Goal: Task Accomplishment & Management: Complete application form

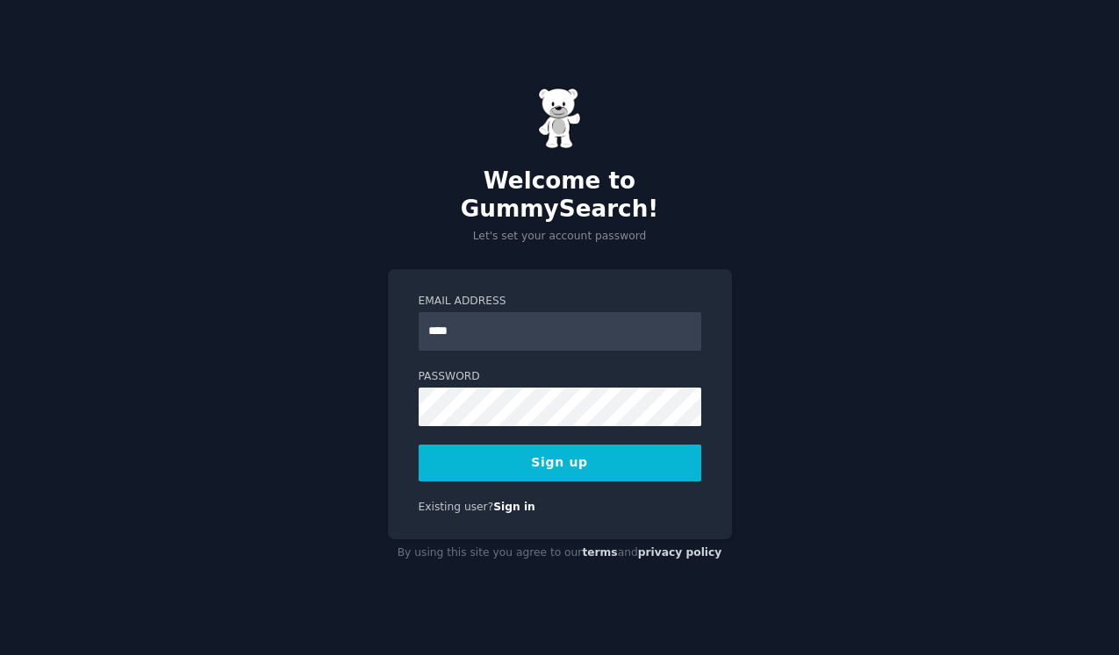
type input "**********"
click at [598, 445] on button "Sign up" at bounding box center [559, 463] width 282 height 37
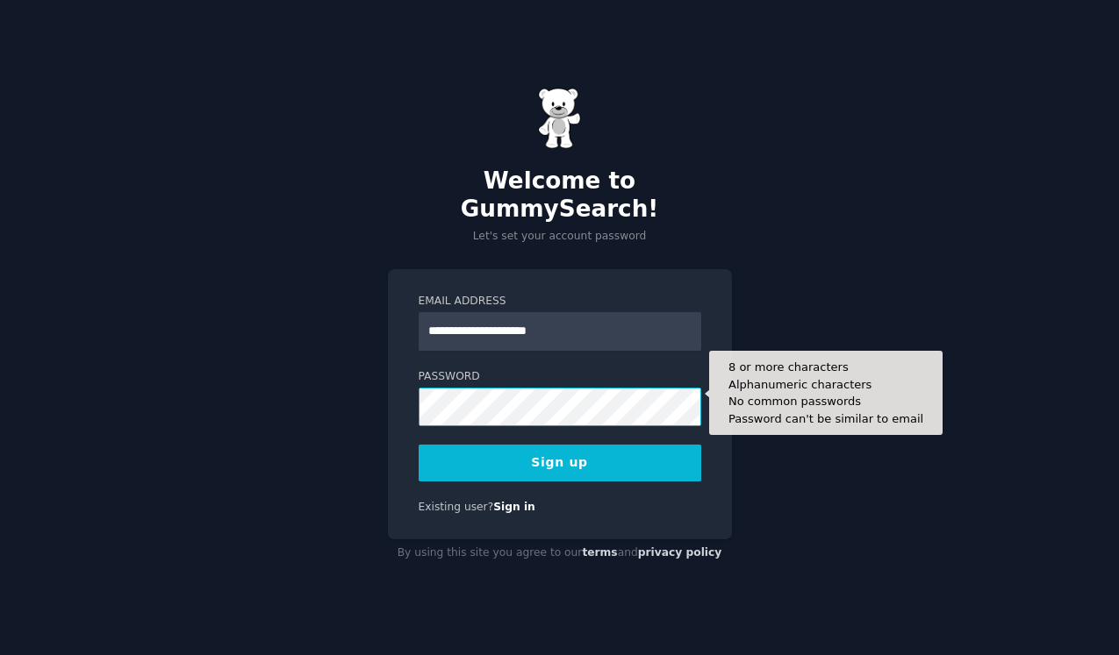
click at [418, 445] on button "Sign up" at bounding box center [559, 463] width 282 height 37
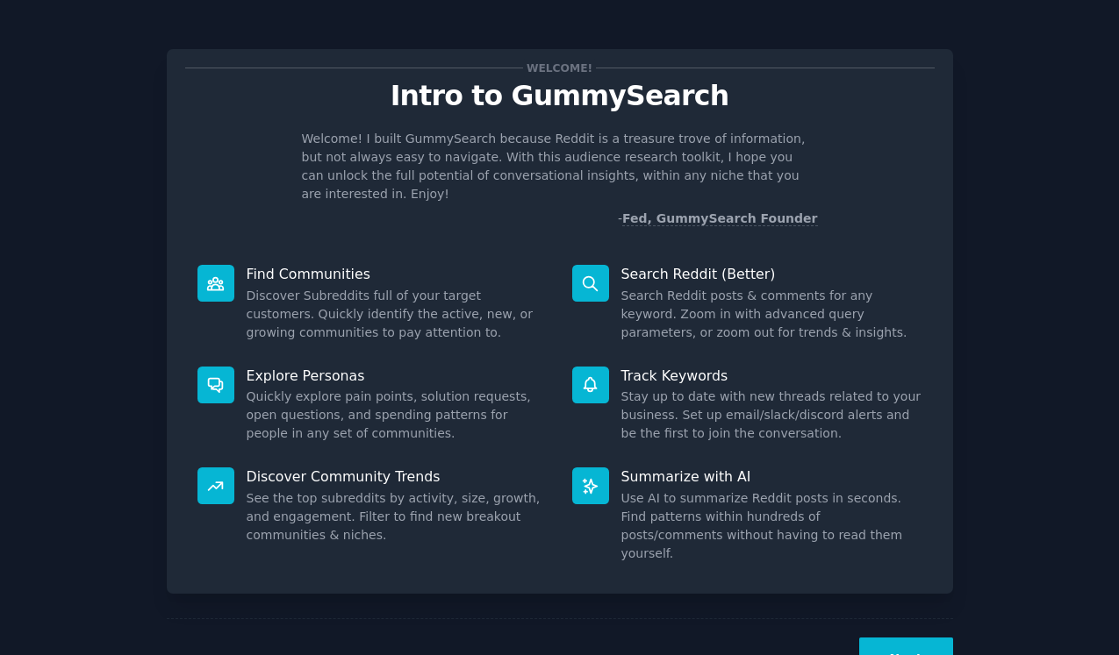
click at [901, 619] on div "Next" at bounding box center [560, 659] width 786 height 81
click at [901, 638] on button "Next" at bounding box center [906, 659] width 94 height 43
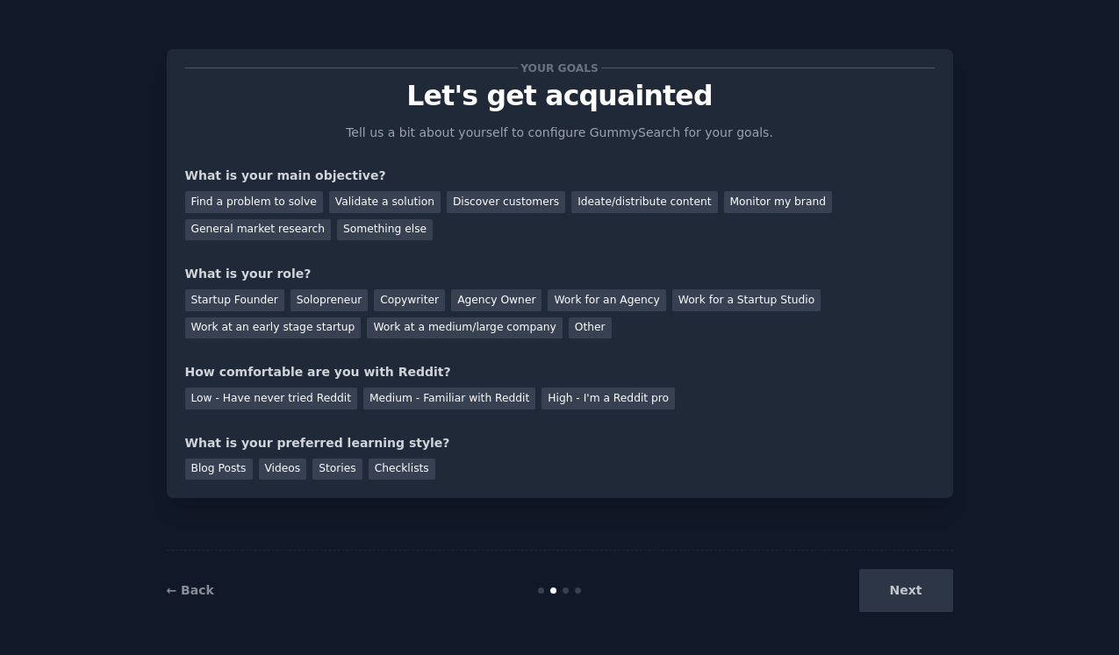
click at [901, 620] on div "← Back Next" at bounding box center [560, 590] width 786 height 81
click at [912, 590] on div "Next" at bounding box center [821, 590] width 262 height 43
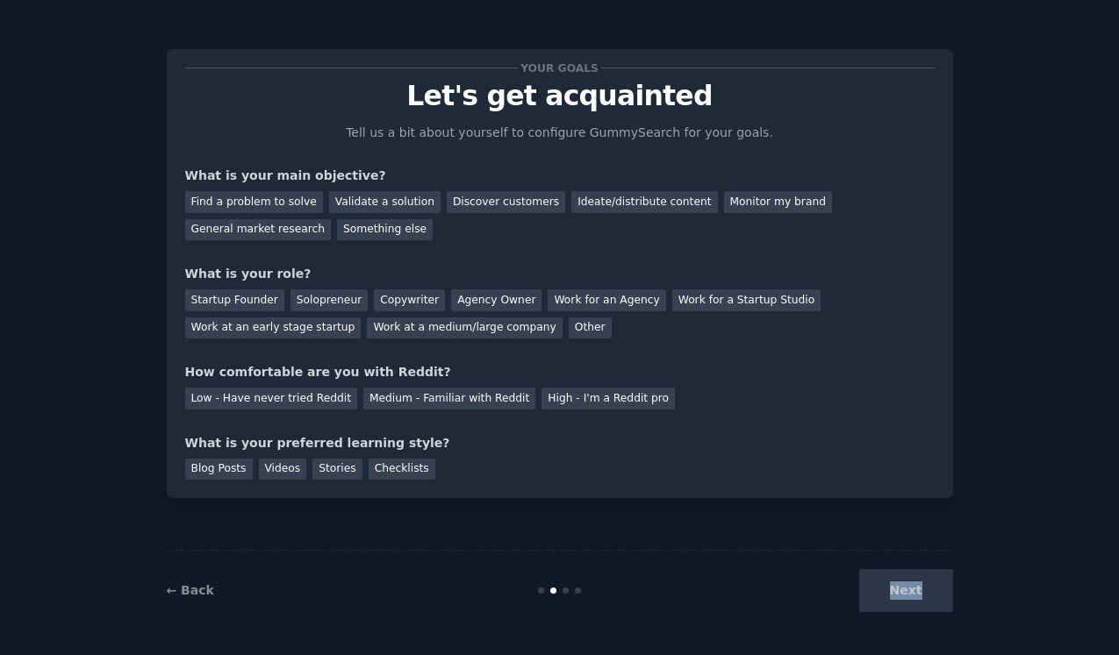
click at [912, 590] on div "Next" at bounding box center [821, 590] width 262 height 43
click at [921, 597] on div "Next" at bounding box center [821, 590] width 262 height 43
click at [895, 596] on div "Next" at bounding box center [821, 590] width 262 height 43
click at [282, 202] on div "Find a problem to solve" at bounding box center [254, 202] width 138 height 22
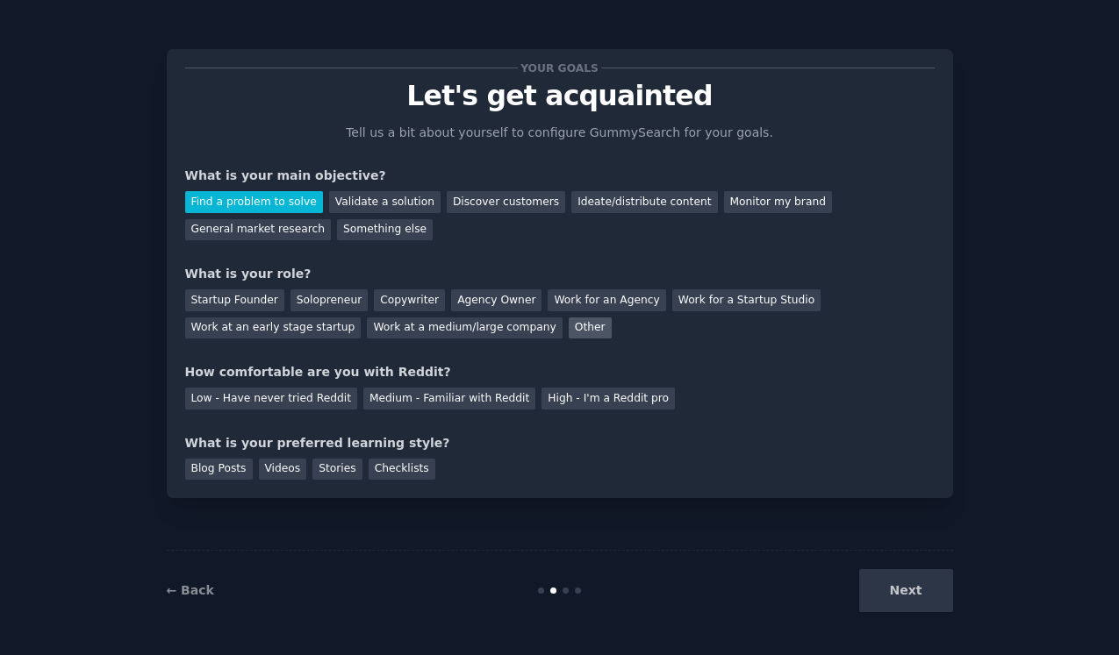
click at [568, 331] on div "Other" at bounding box center [589, 329] width 43 height 22
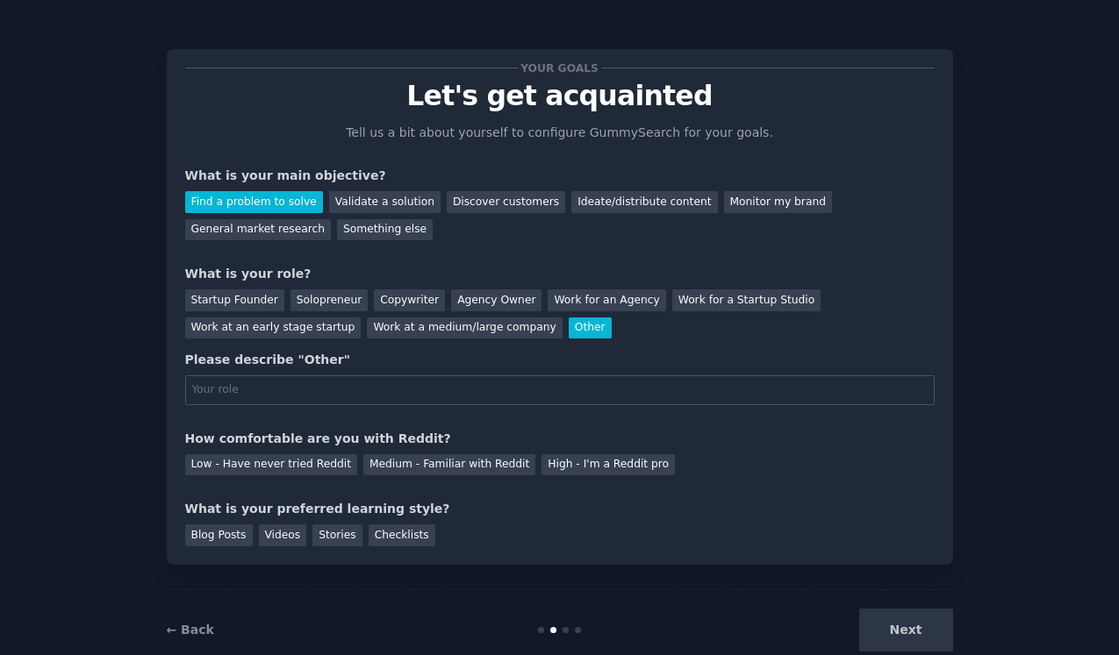
click at [568, 336] on div "Other" at bounding box center [589, 329] width 43 height 22
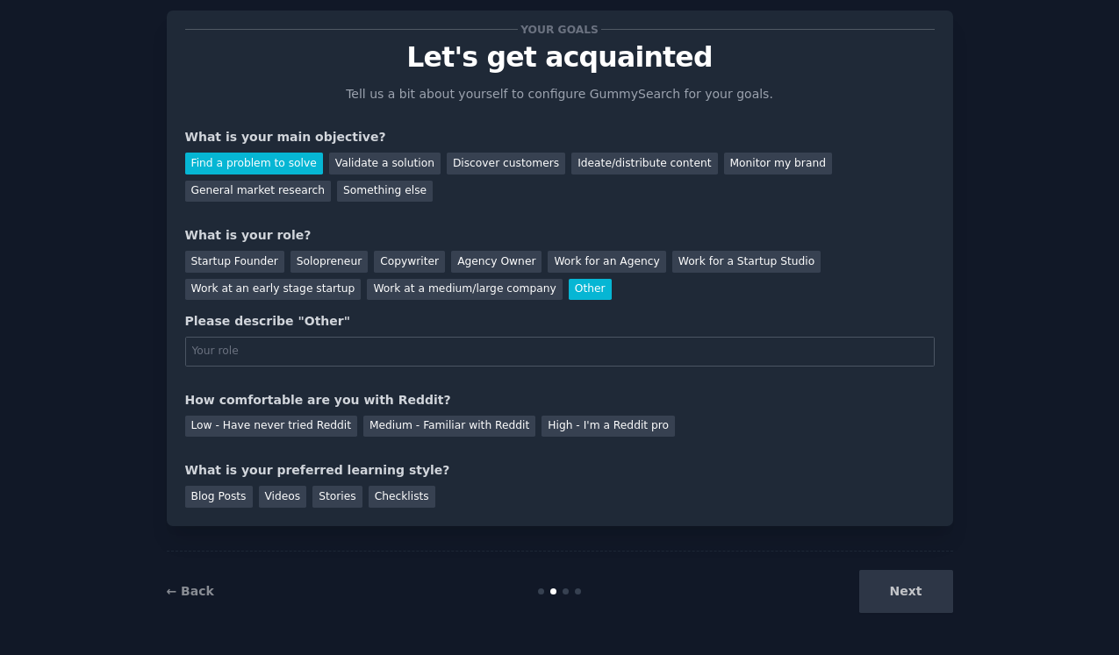
click at [294, 453] on div "Your goals Let's get acquainted Tell us a bit about yourself to configure Gummy…" at bounding box center [559, 268] width 749 height 479
click at [591, 429] on div "High - I'm a Reddit pro" at bounding box center [607, 427] width 133 height 22
click at [258, 423] on div "Low - Have never tried Reddit" at bounding box center [271, 427] width 172 height 22
click at [282, 503] on div "Videos" at bounding box center [283, 497] width 48 height 22
click at [309, 275] on div "Startup Founder Solopreneur Copywriter Agency Owner Work for an Agency Work for…" at bounding box center [559, 272] width 749 height 55
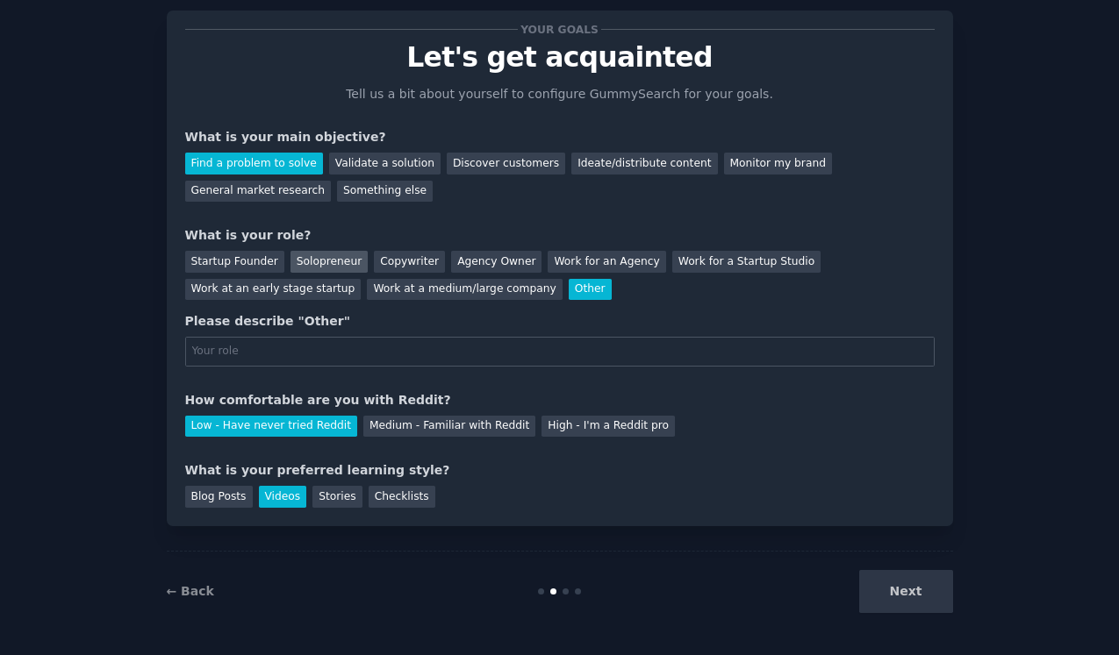
click at [312, 264] on div "Solopreneur" at bounding box center [328, 262] width 77 height 22
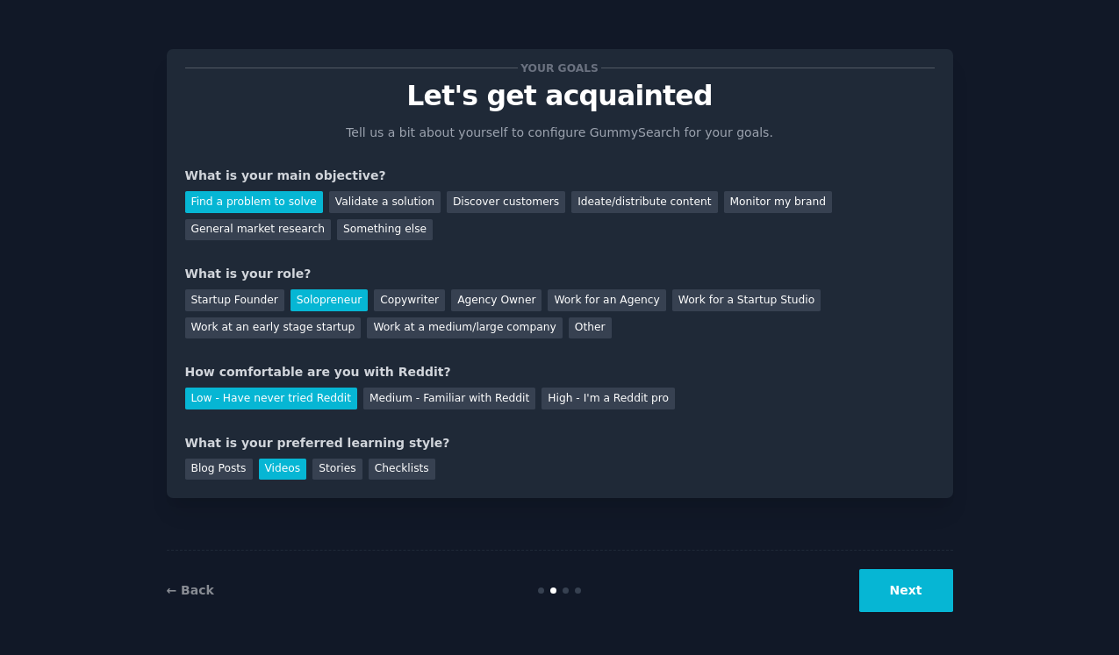
click at [889, 597] on button "Next" at bounding box center [906, 590] width 94 height 43
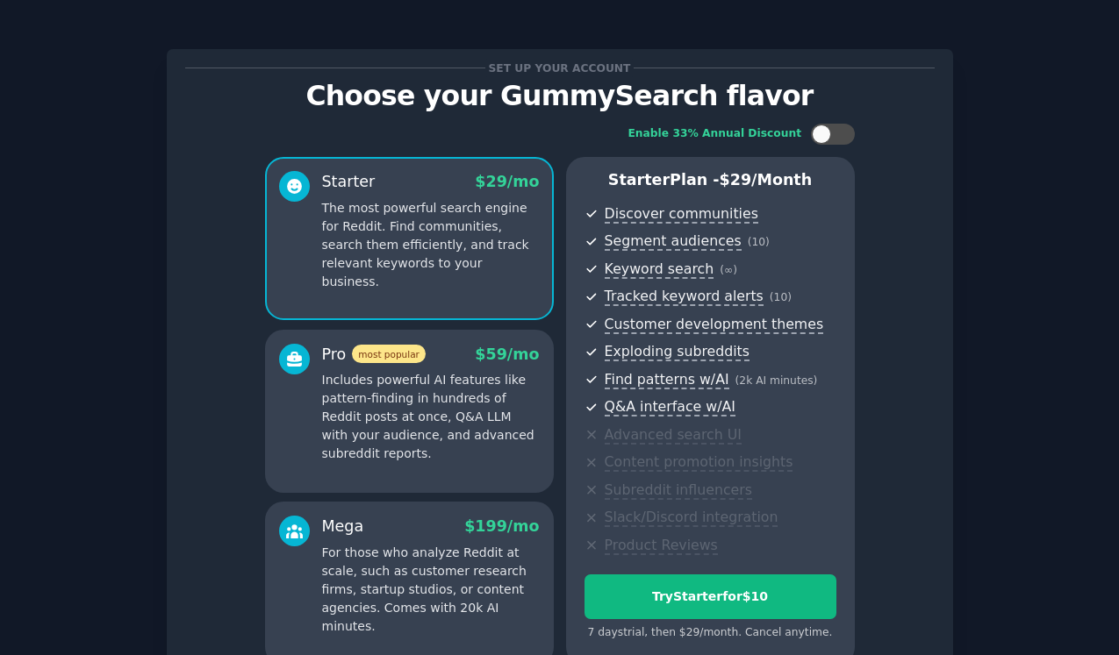
scroll to position [176, 0]
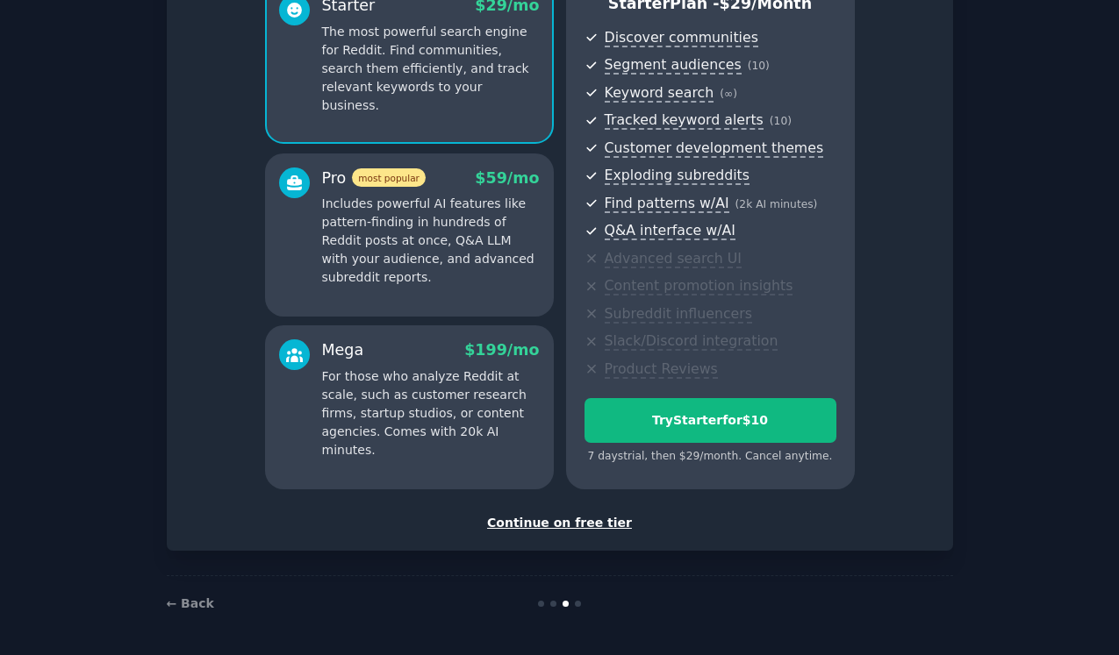
click at [565, 525] on div "Continue on free tier" at bounding box center [559, 523] width 749 height 18
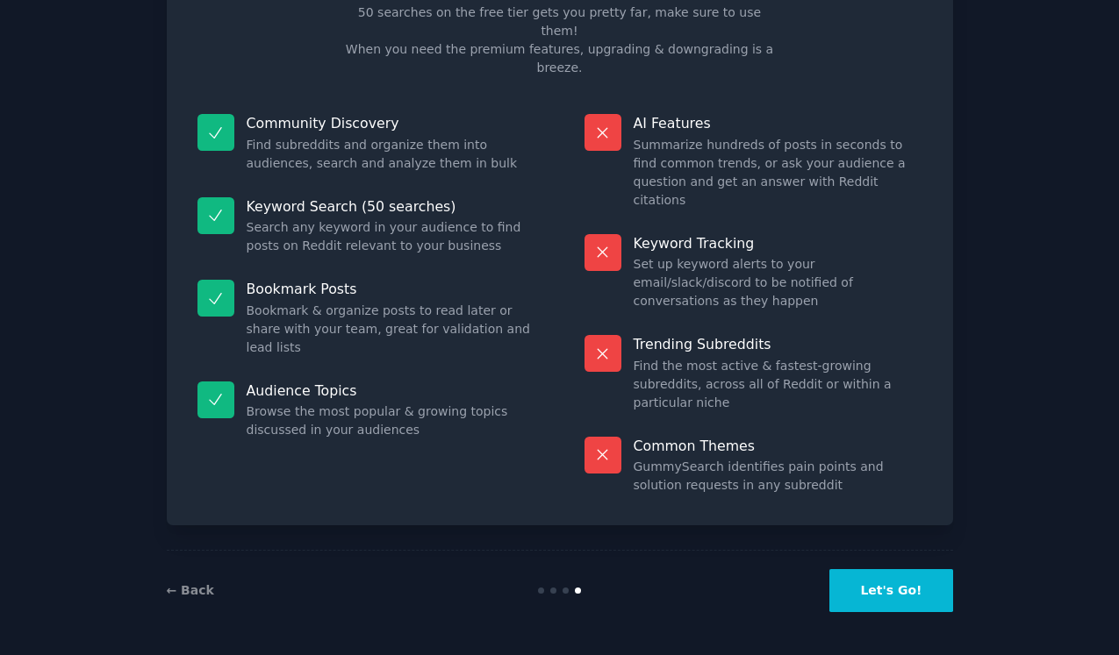
scroll to position [28, 0]
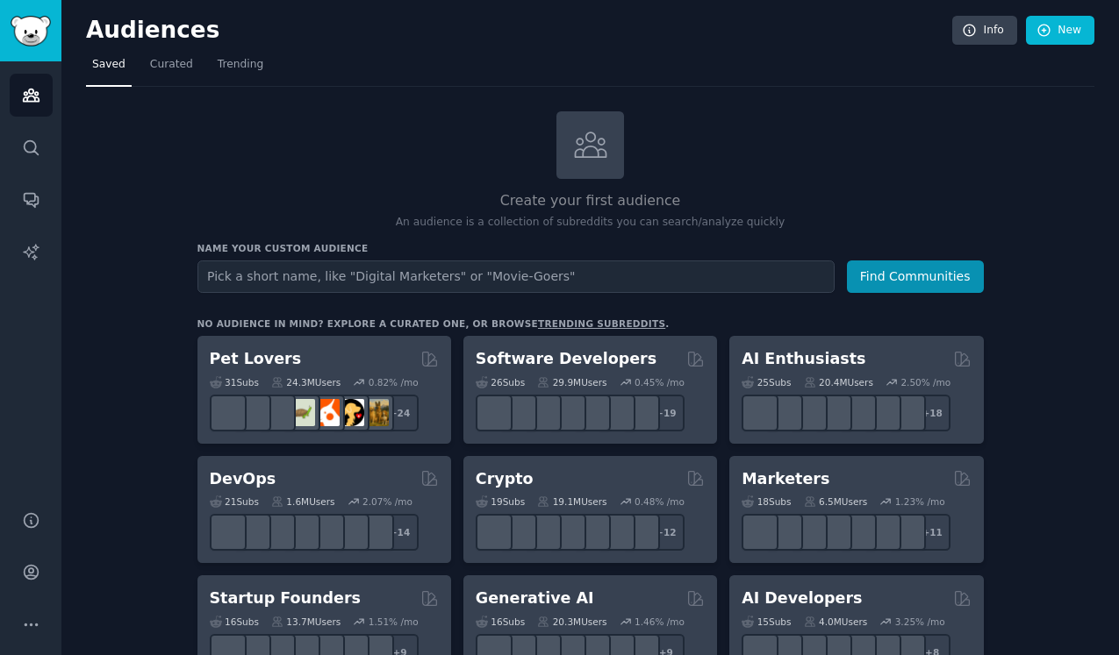
scroll to position [186, 0]
